Goal: Find contact information: Find contact information

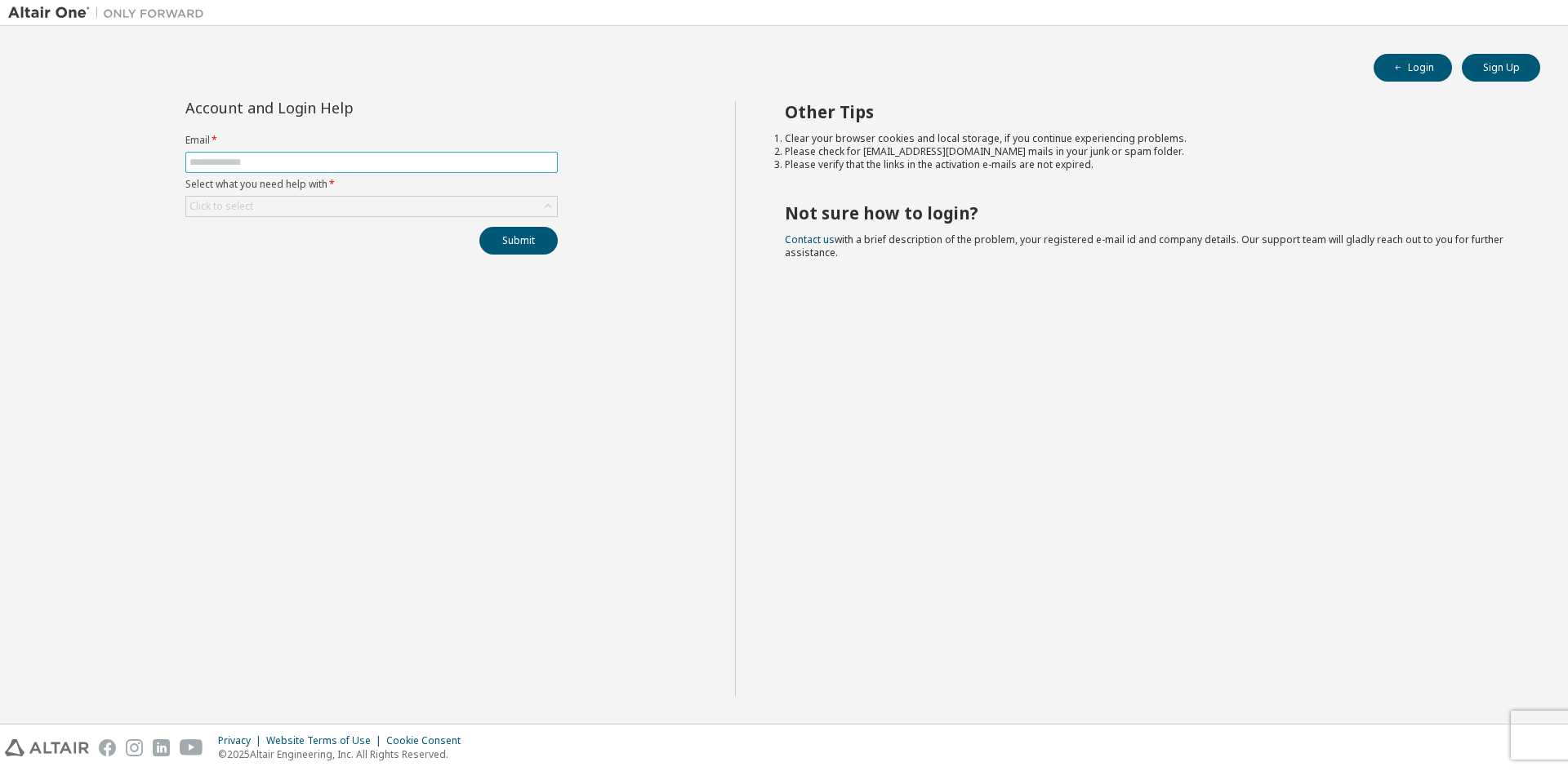
click at [445, 157] on input "text" at bounding box center [371, 162] width 364 height 13
type input "**********"
click at [397, 199] on div "Click to select" at bounding box center [371, 206] width 370 height 20
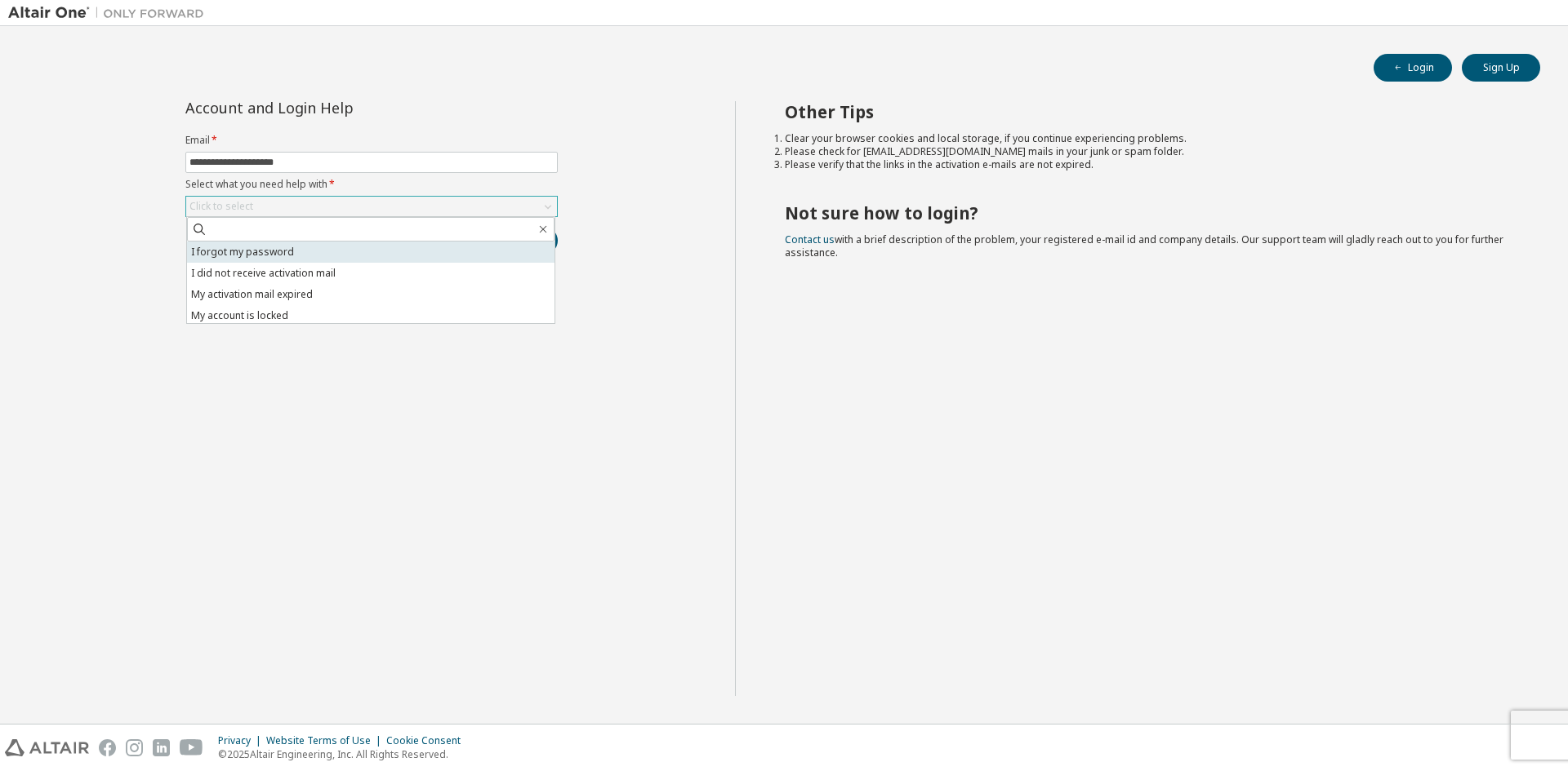
click at [278, 250] on li "I forgot my password" at bounding box center [371, 252] width 368 height 21
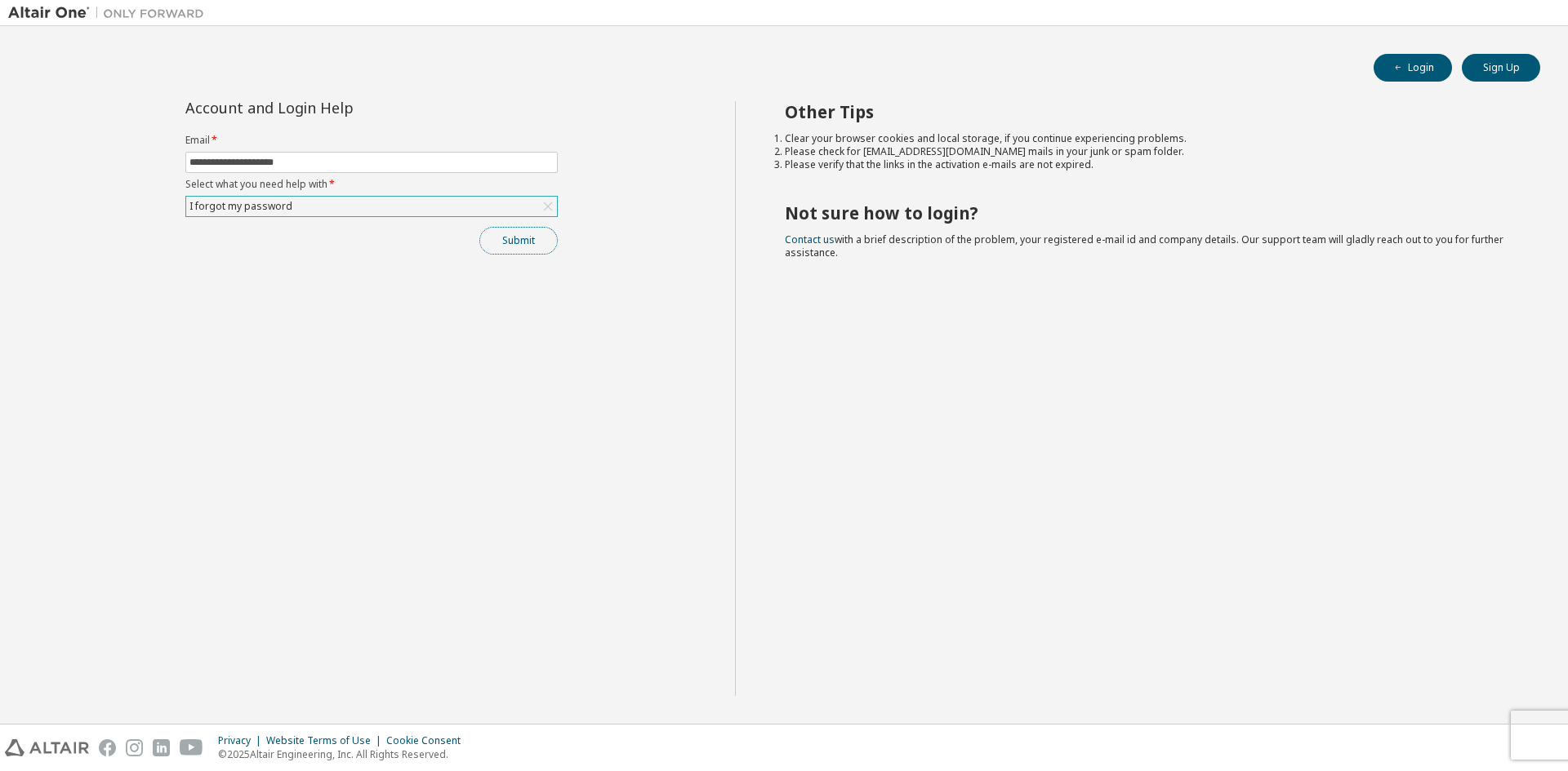
click at [513, 239] on button "Submit" at bounding box center [518, 241] width 79 height 28
click at [512, 245] on button "Submit" at bounding box center [518, 241] width 79 height 28
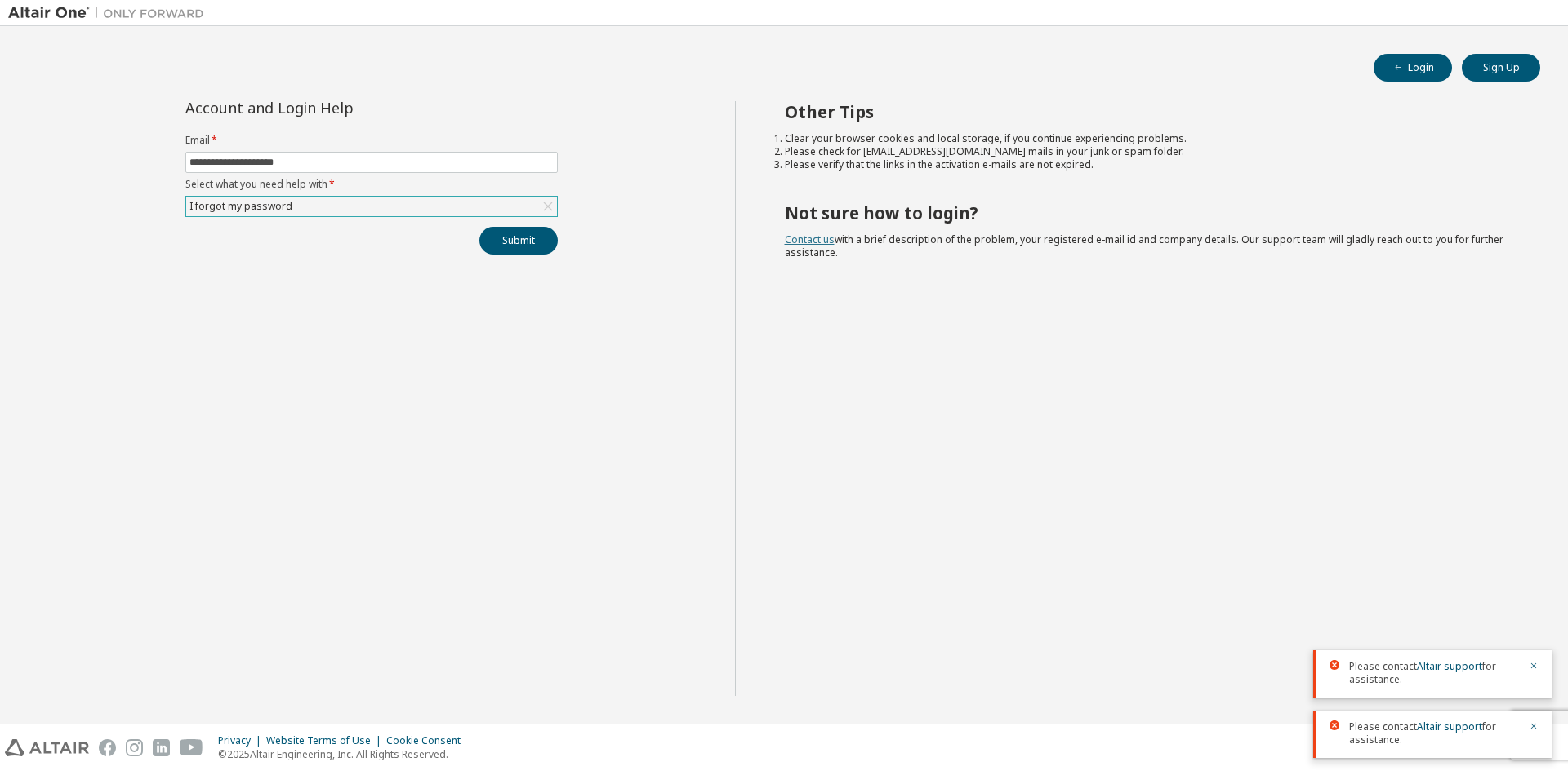
click at [824, 243] on link "Contact us" at bounding box center [809, 239] width 50 height 14
click at [821, 238] on link "Contact us" at bounding box center [809, 239] width 50 height 14
